Goal: Task Accomplishment & Management: Complete application form

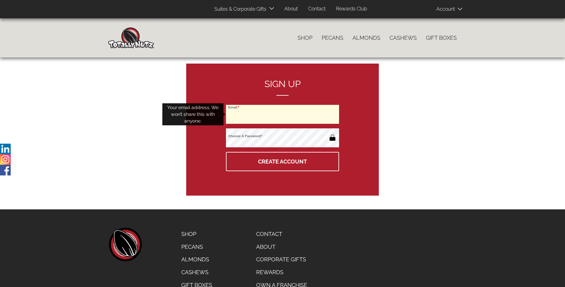
click at [283, 114] on input "Email" at bounding box center [282, 114] width 113 height 19
type input "[EMAIL_ADDRESS][DOMAIN_NAME]"
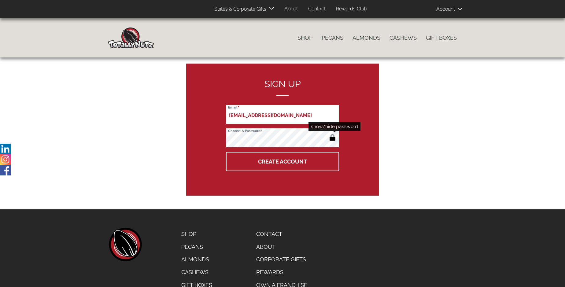
click at [333, 138] on button "button" at bounding box center [333, 138] width 10 height 10
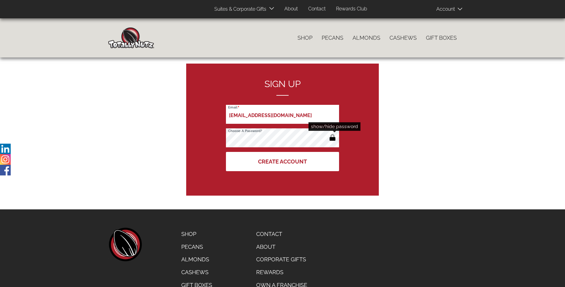
click at [283, 162] on button "Create Account" at bounding box center [282, 161] width 113 height 19
